Goal: Find specific page/section: Find specific page/section

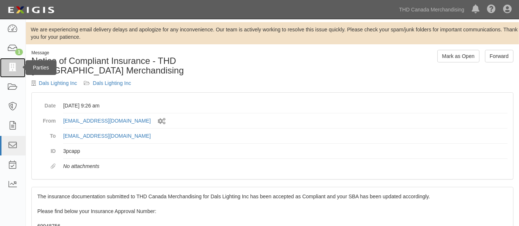
click at [10, 67] on icon at bounding box center [12, 68] width 10 height 8
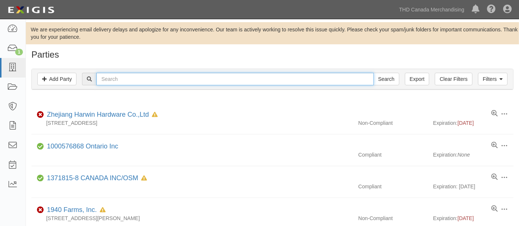
click at [169, 85] on input "text" at bounding box center [234, 79] width 277 height 13
paste input "SMANTHUS & ORCHIS"
drag, startPoint x: 103, startPoint y: 81, endPoint x: 140, endPoint y: 83, distance: 37.0
click at [104, 81] on input "SMANTHUS & ORCHIS" at bounding box center [234, 79] width 277 height 13
type input "OSMANTHUS & ORCHIS"
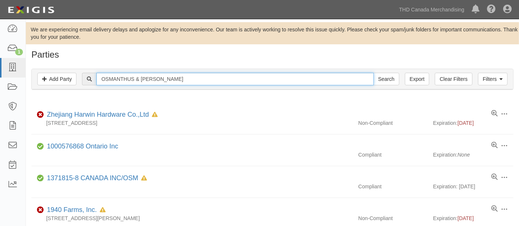
click at [374, 73] on input "Search" at bounding box center [387, 79] width 26 height 13
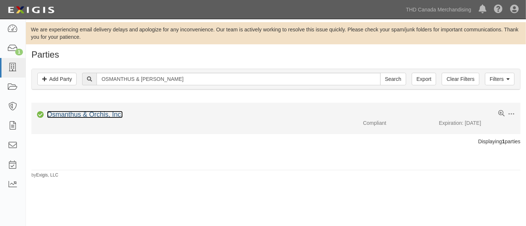
click at [88, 117] on link "Osmanthus & Orchis, Inc." at bounding box center [85, 114] width 76 height 7
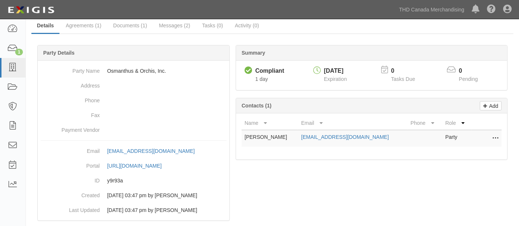
scroll to position [82, 0]
